Goal: Check status: Check status

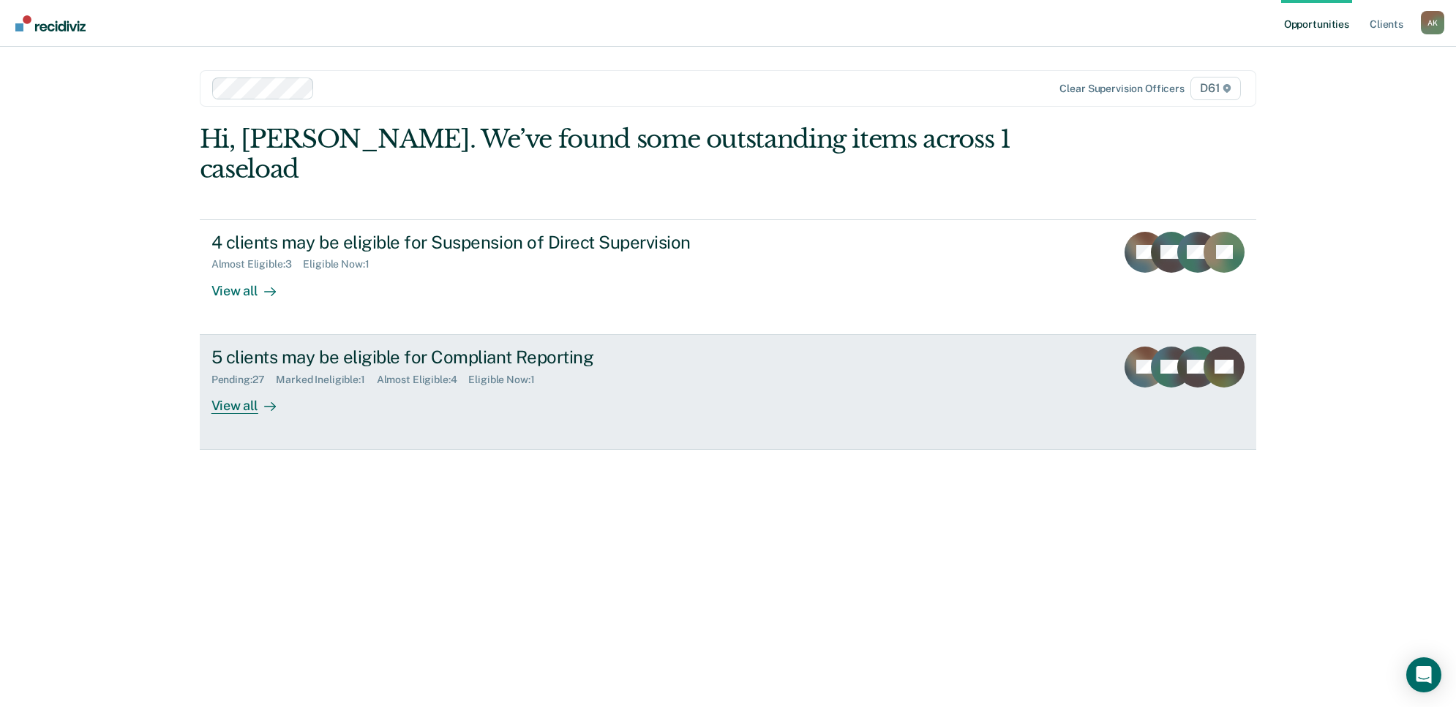
click at [572, 361] on div "5 clients may be eligible for Compliant Reporting Pending : 27 Marked Ineligibl…" at bounding box center [485, 380] width 549 height 67
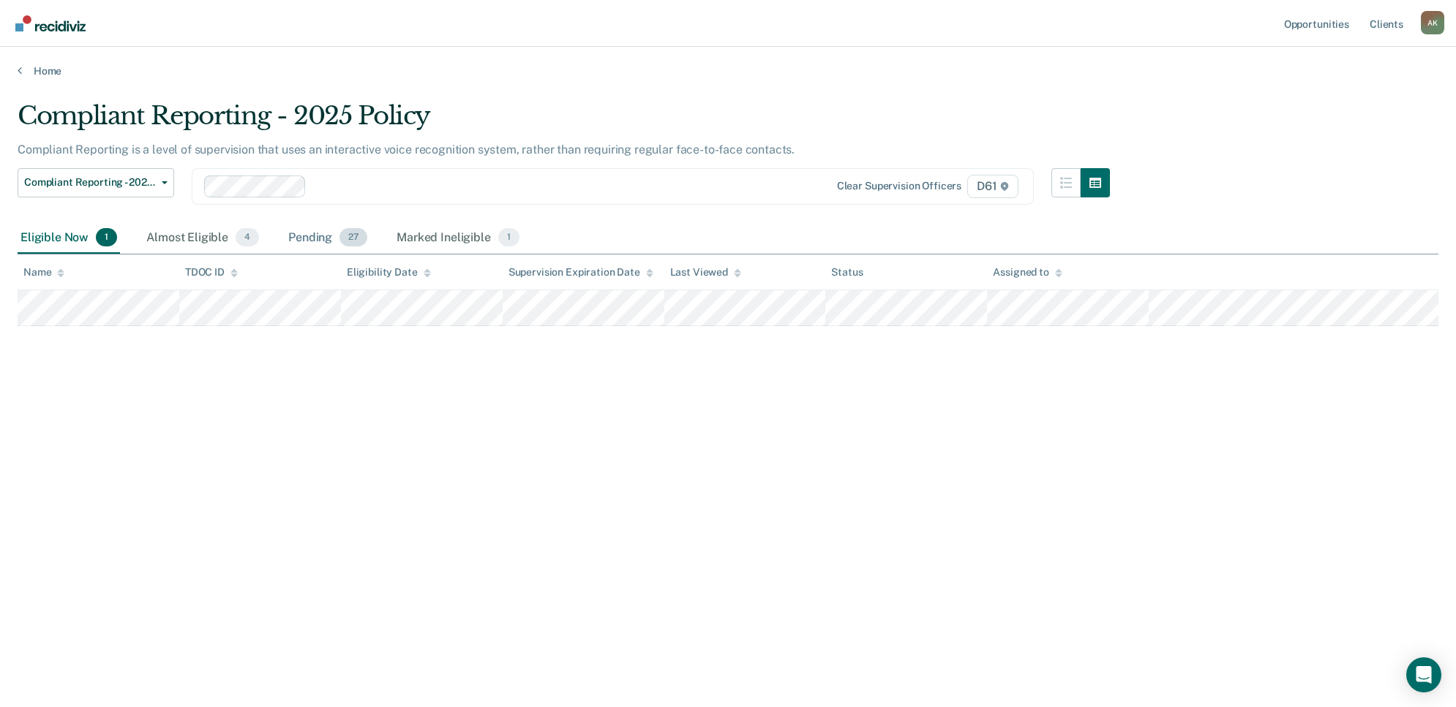
click at [295, 238] on div "Pending 27" at bounding box center [327, 238] width 85 height 32
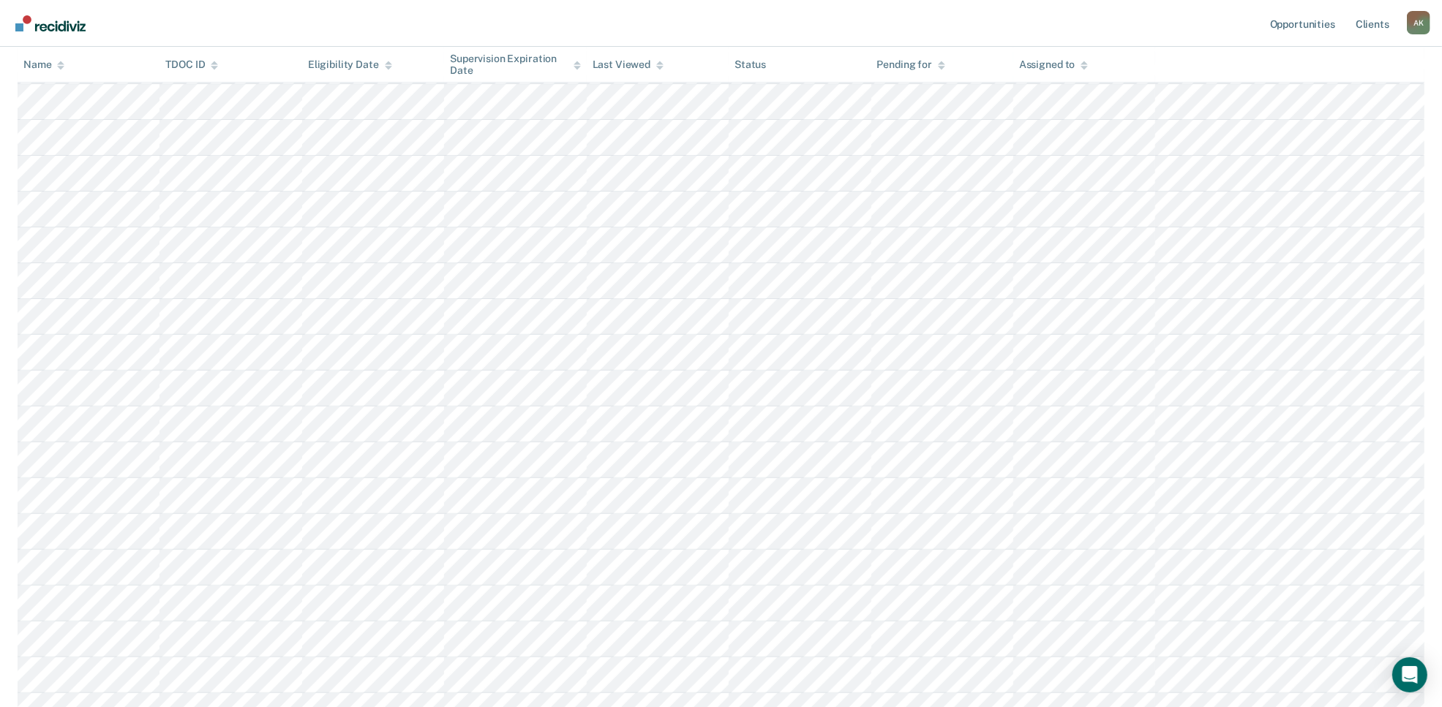
scroll to position [472, 0]
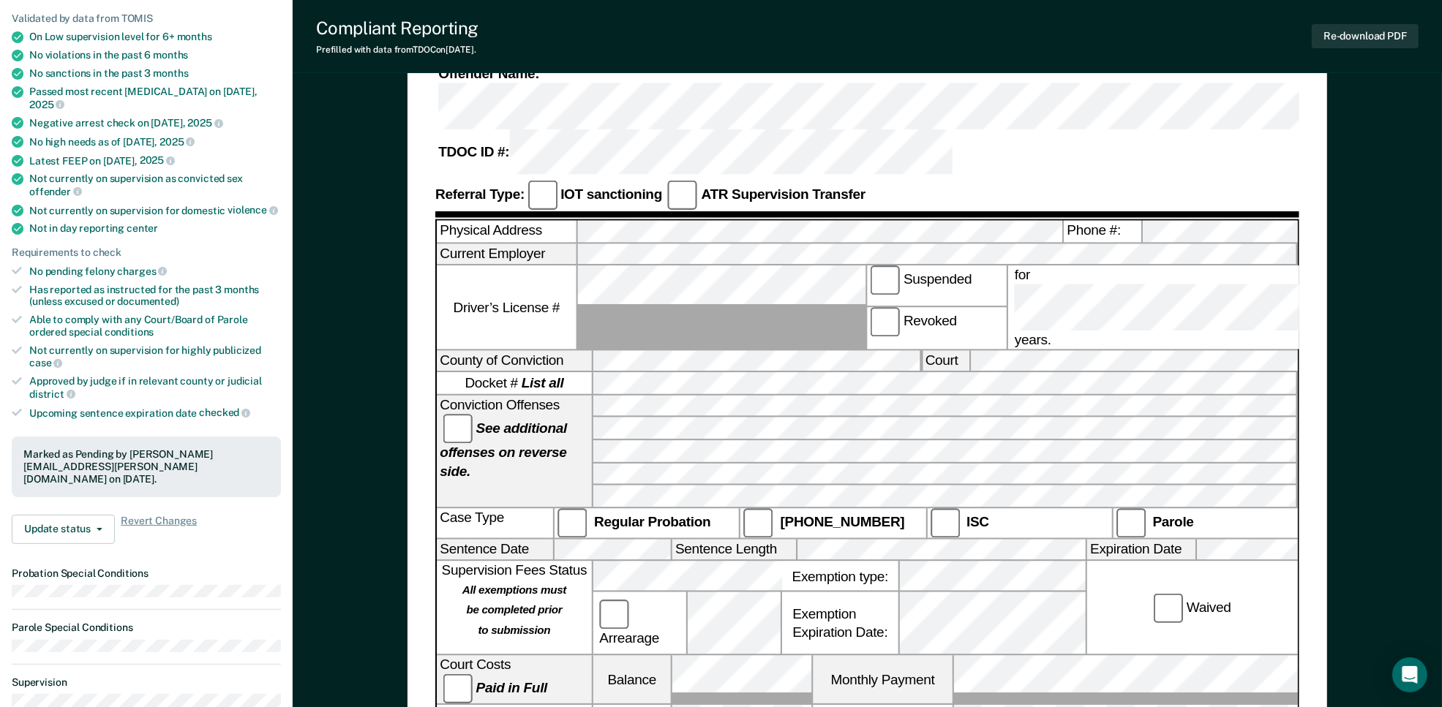
scroll to position [183, 0]
